Goal: Task Accomplishment & Management: Complete application form

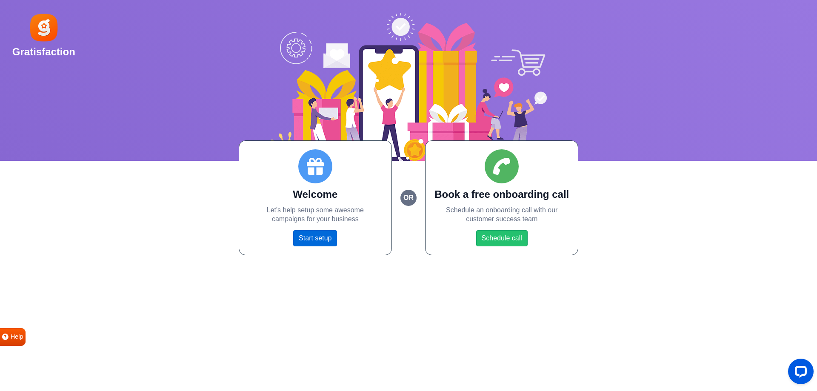
click at [318, 238] on link "Start setup" at bounding box center [315, 238] width 44 height 16
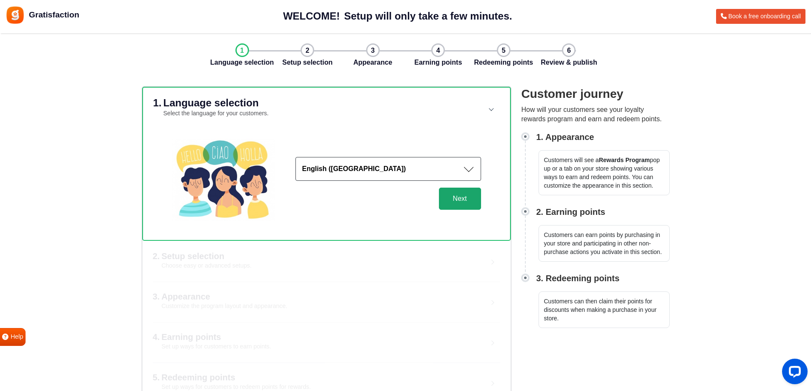
click at [453, 194] on button "Next" at bounding box center [460, 199] width 42 height 22
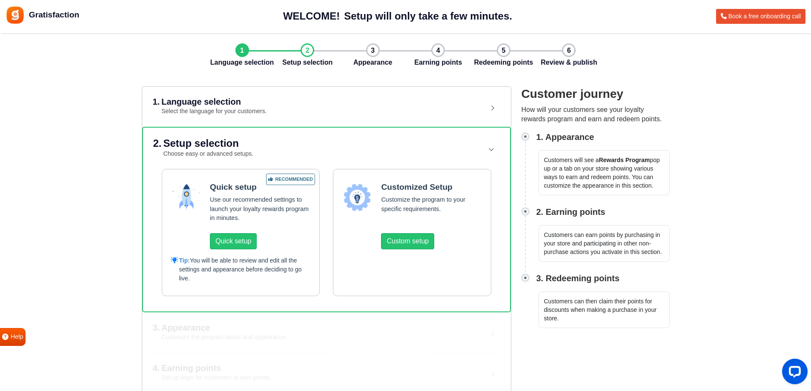
scroll to position [52, 0]
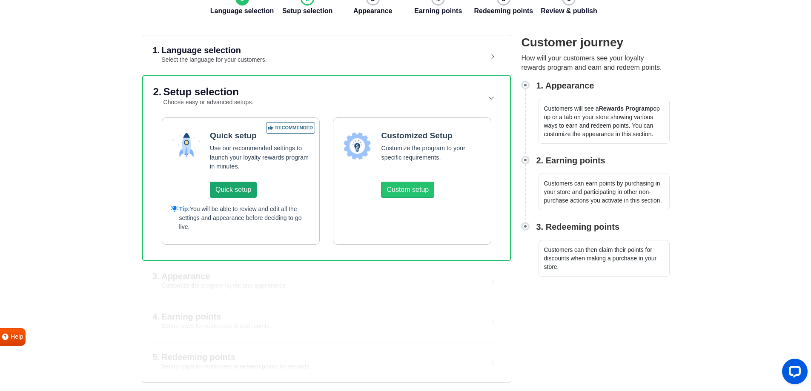
click at [240, 185] on button "Quick setup" at bounding box center [233, 190] width 47 height 16
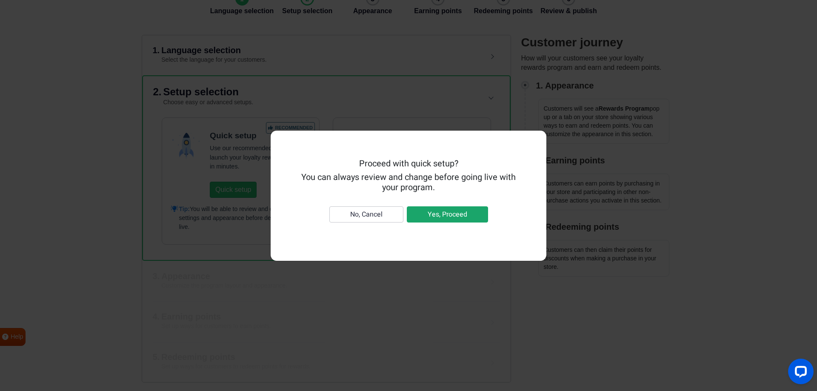
click at [438, 215] on button "Yes, Proceed" at bounding box center [447, 214] width 81 height 16
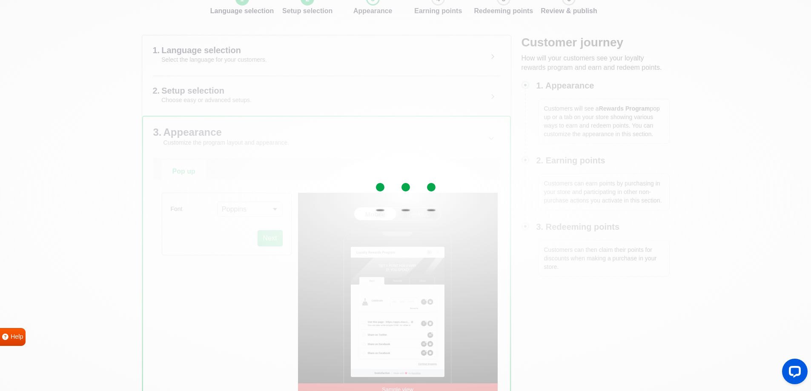
scroll to position [91, 0]
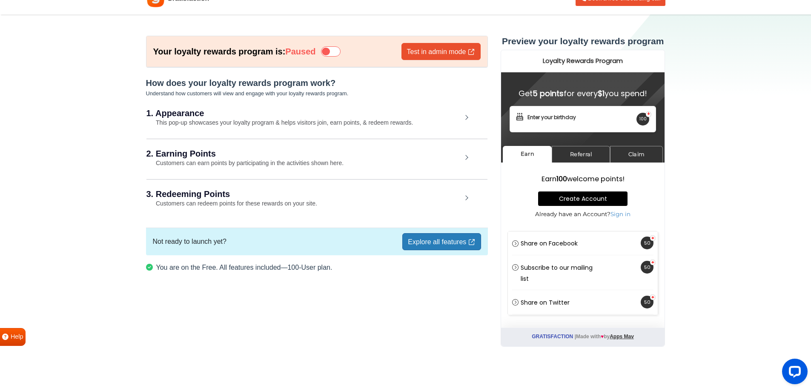
scroll to position [20, 0]
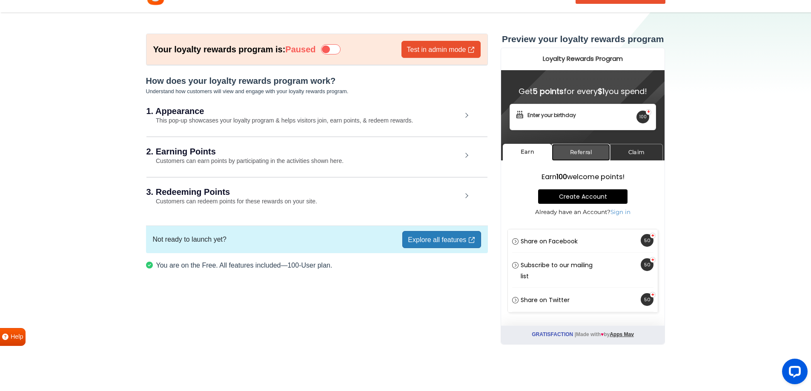
click at [568, 154] on link "Referral" at bounding box center [581, 152] width 58 height 17
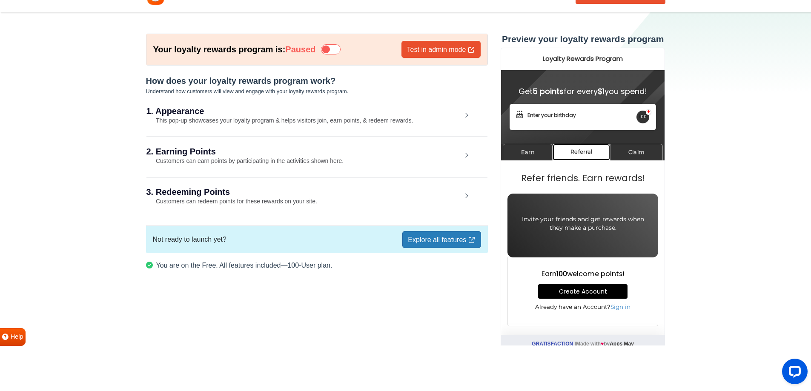
scroll to position [9, 0]
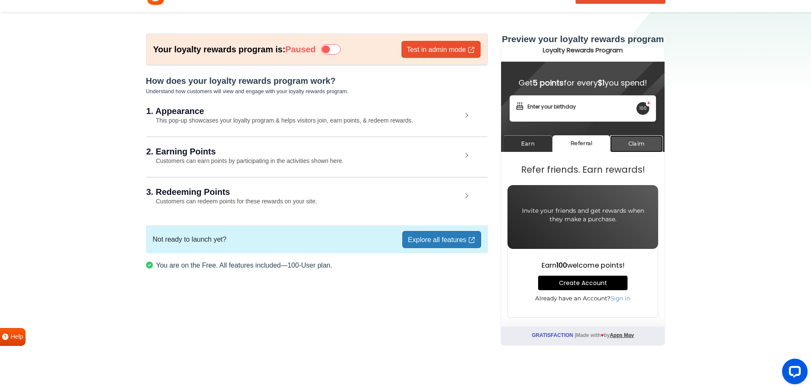
click at [632, 145] on link "Claim" at bounding box center [636, 143] width 53 height 17
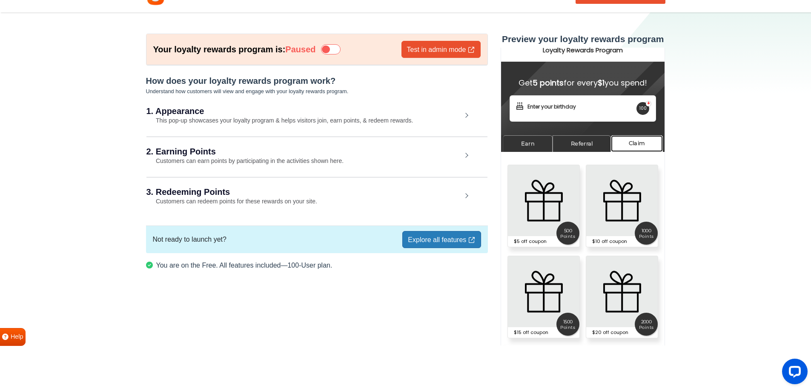
scroll to position [0, 0]
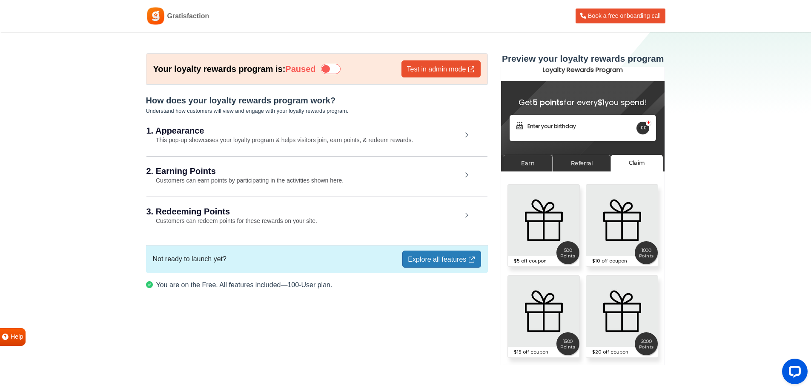
click at [356, 219] on div "3. Redeeming Points Customers can redeem points for these rewards on your site." at bounding box center [316, 217] width 341 height 40
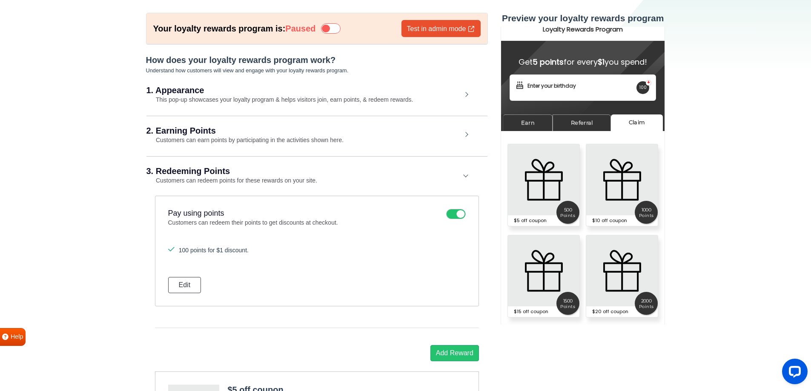
scroll to position [43, 0]
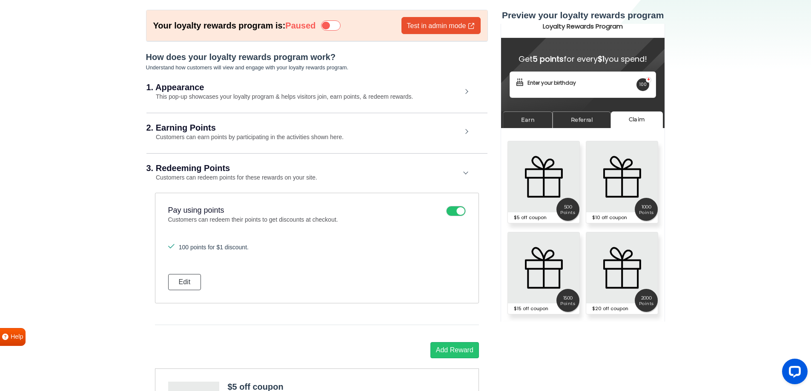
click at [290, 138] on small "Customers can earn points by participating in the activities shown here." at bounding box center [245, 137] width 198 height 7
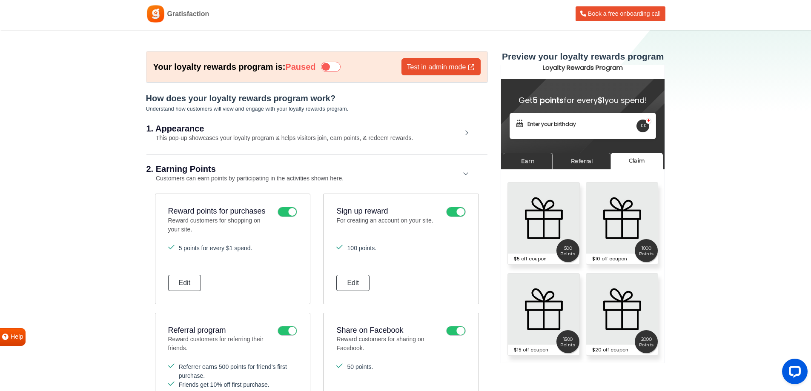
scroll to position [2, 0]
click at [332, 143] on div "1. Appearance This pop-up showcases your loyalty program & helps visitors join,…" at bounding box center [316, 134] width 341 height 39
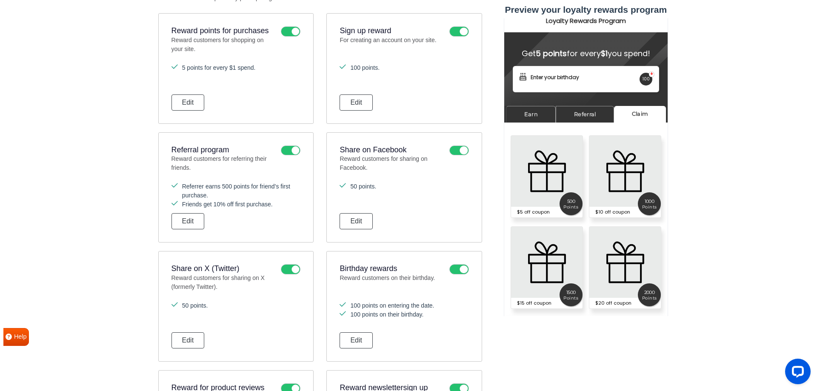
scroll to position [348, 0]
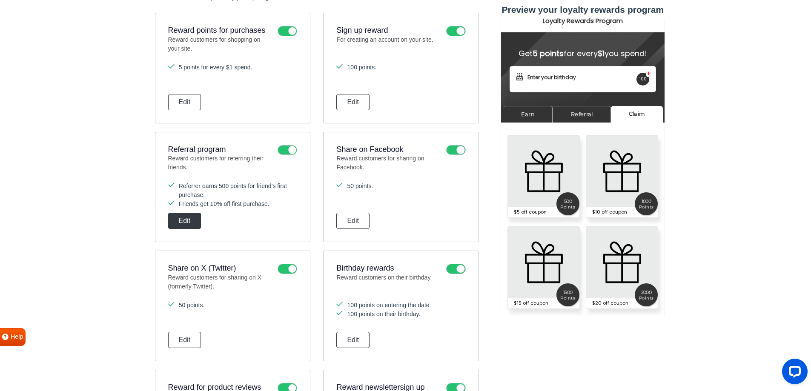
click at [184, 225] on button "Edit" at bounding box center [184, 221] width 33 height 16
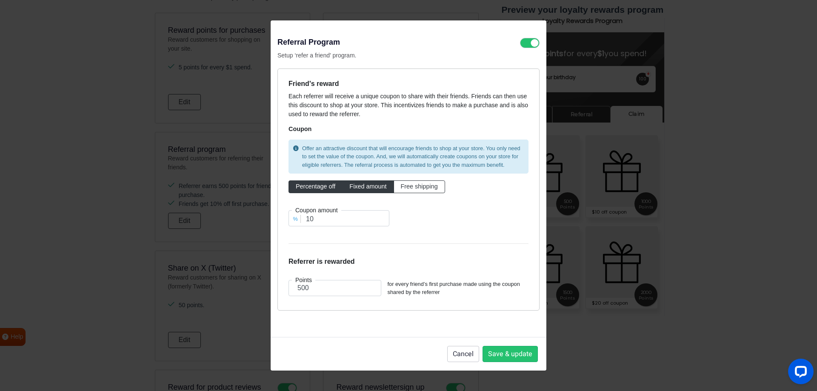
click at [369, 181] on label "Fixed amount" at bounding box center [368, 187] width 52 height 13
click at [355, 182] on input "Fixed amount" at bounding box center [353, 185] width 6 height 6
radio input "true"
click at [340, 221] on input "10" at bounding box center [339, 218] width 101 height 16
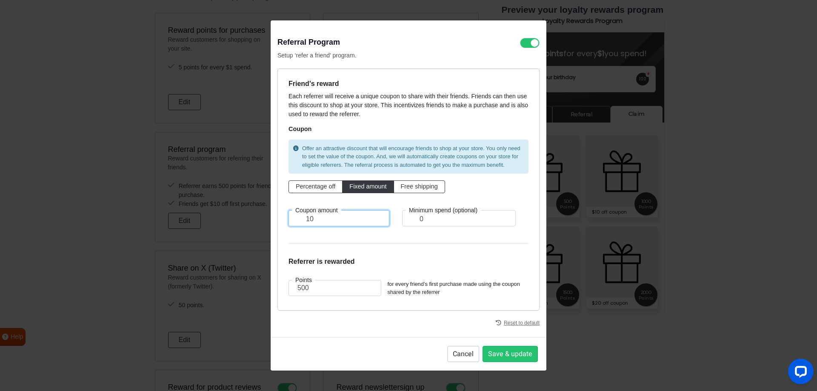
click at [340, 221] on input "10" at bounding box center [339, 218] width 101 height 16
type input "5"
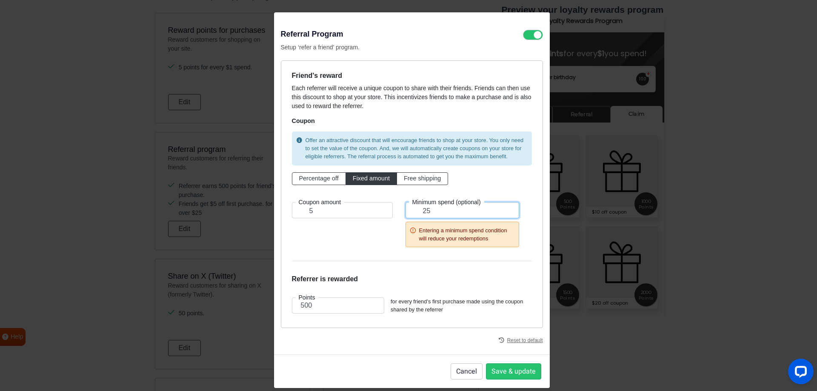
type input "25"
click at [369, 236] on div "Coupon amount 5" at bounding box center [343, 223] width 114 height 42
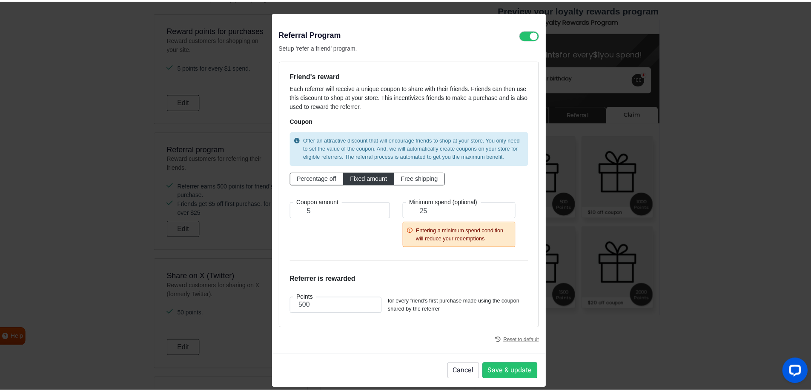
scroll to position [9, 0]
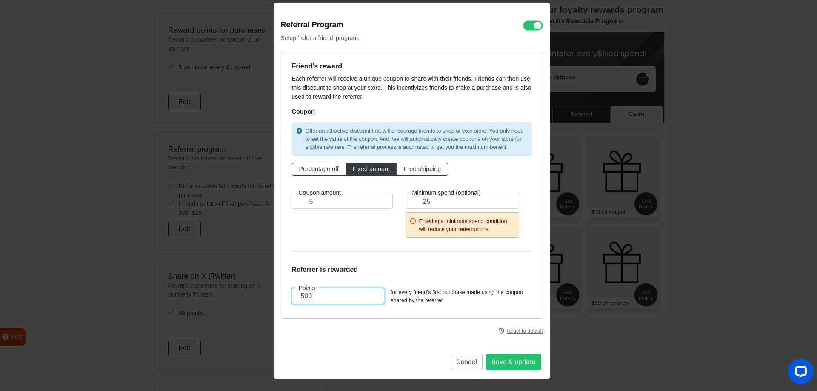
click at [327, 299] on input "500" at bounding box center [338, 296] width 93 height 16
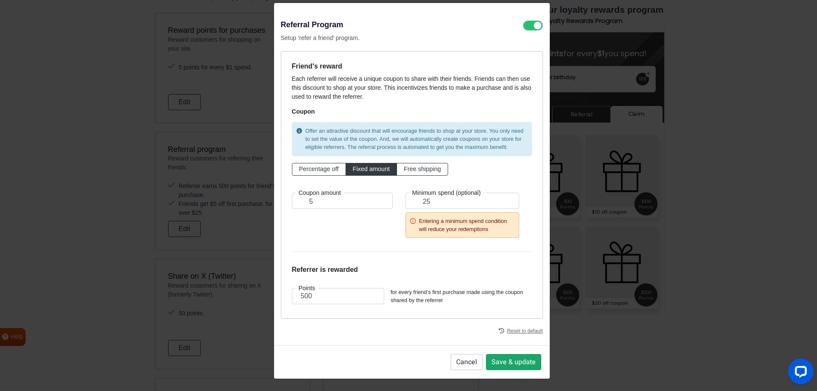
click at [509, 365] on button "Save & update" at bounding box center [513, 362] width 55 height 16
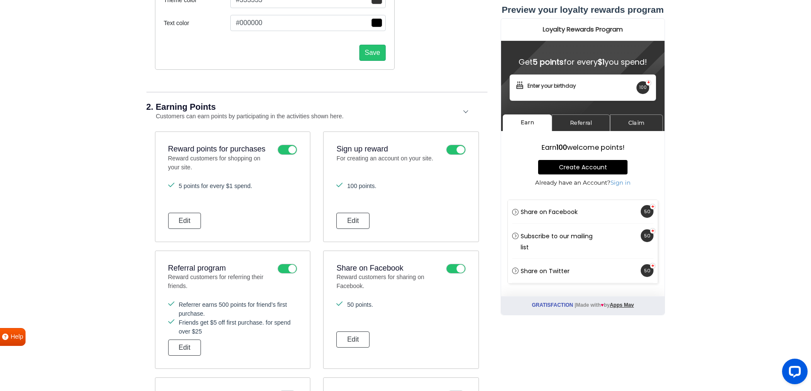
scroll to position [0, 0]
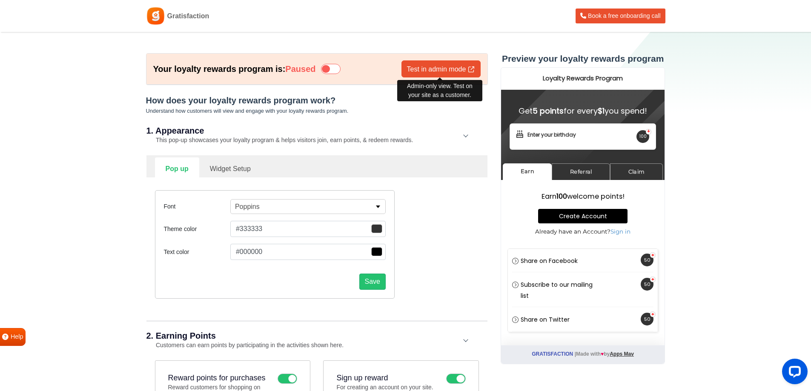
click at [422, 71] on link "Test in admin mode" at bounding box center [440, 68] width 79 height 17
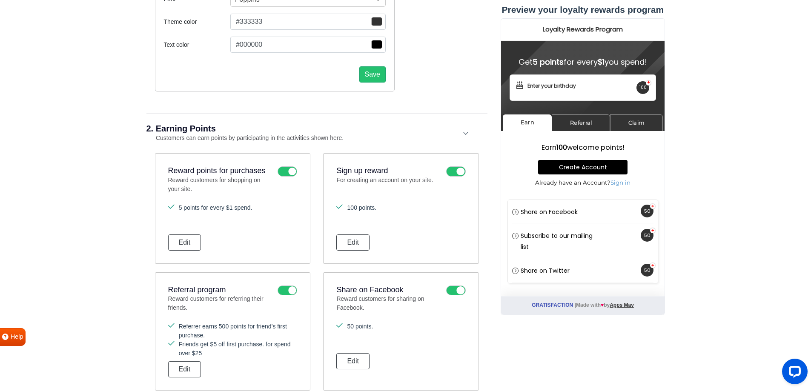
scroll to position [208, 0]
click at [442, 343] on ul "50 points." at bounding box center [400, 336] width 129 height 28
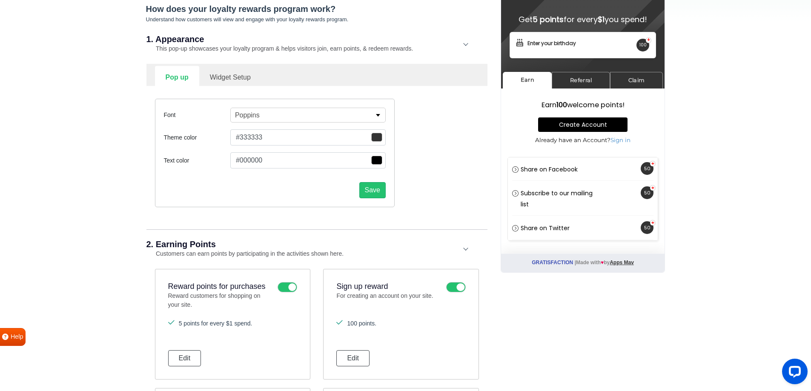
scroll to position [0, 0]
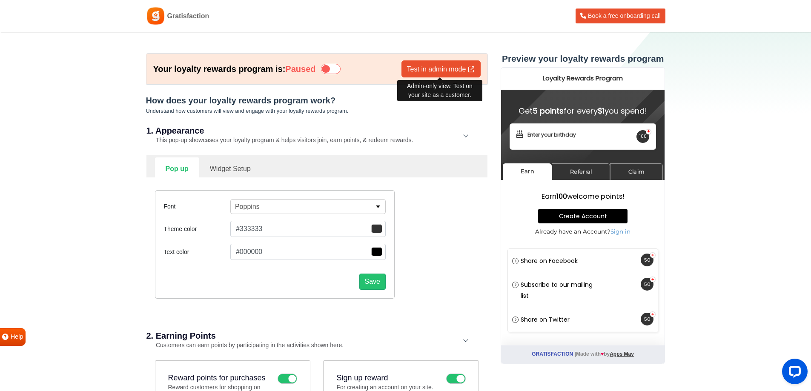
click at [472, 66] on link "Test in admin mode" at bounding box center [440, 68] width 79 height 17
